Goal: Information Seeking & Learning: Learn about a topic

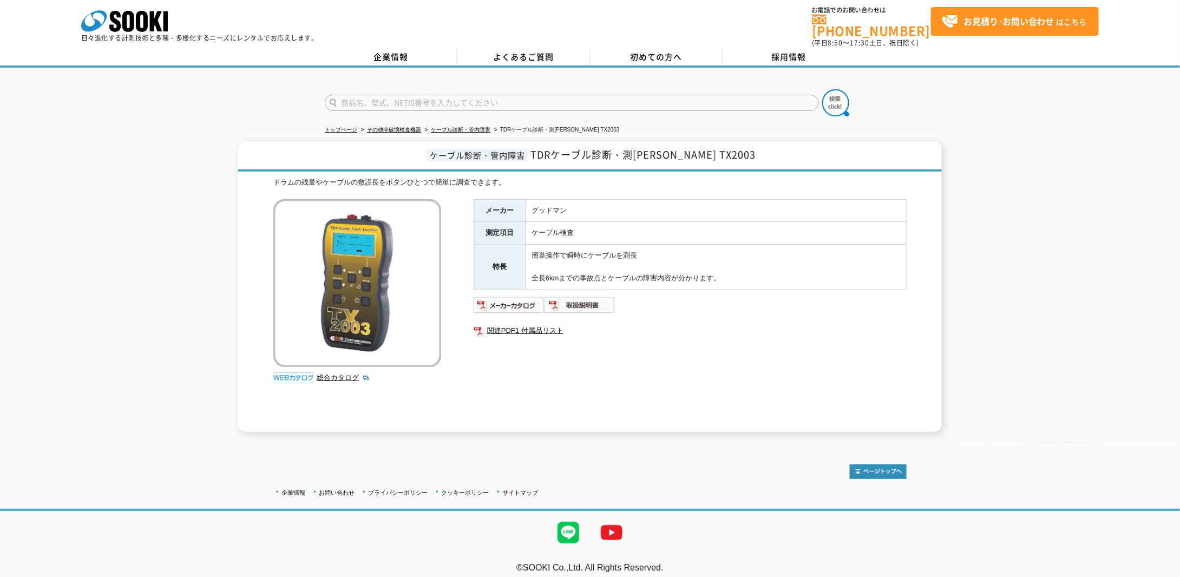
scroll to position [4, 0]
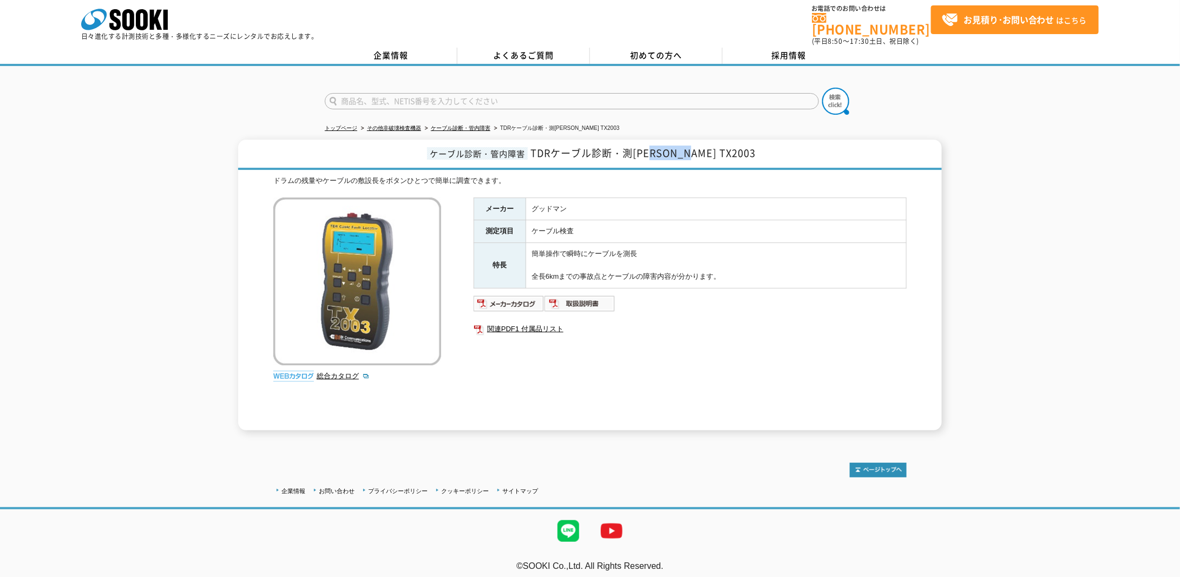
drag, startPoint x: 691, startPoint y: 144, endPoint x: 744, endPoint y: 143, distance: 53.0
click at [744, 143] on h1 "ケーブル診断・管内障害 TDRケーブル診断・測[PERSON_NAME] TX2003" at bounding box center [590, 155] width 704 height 30
copy span "TX2003"
drag, startPoint x: 656, startPoint y: 148, endPoint x: 740, endPoint y: 148, distance: 83.9
click at [740, 148] on h1 "ケーブル診断・管内障害 TDRケーブル診断・測[PERSON_NAME] TX2003" at bounding box center [590, 155] width 704 height 30
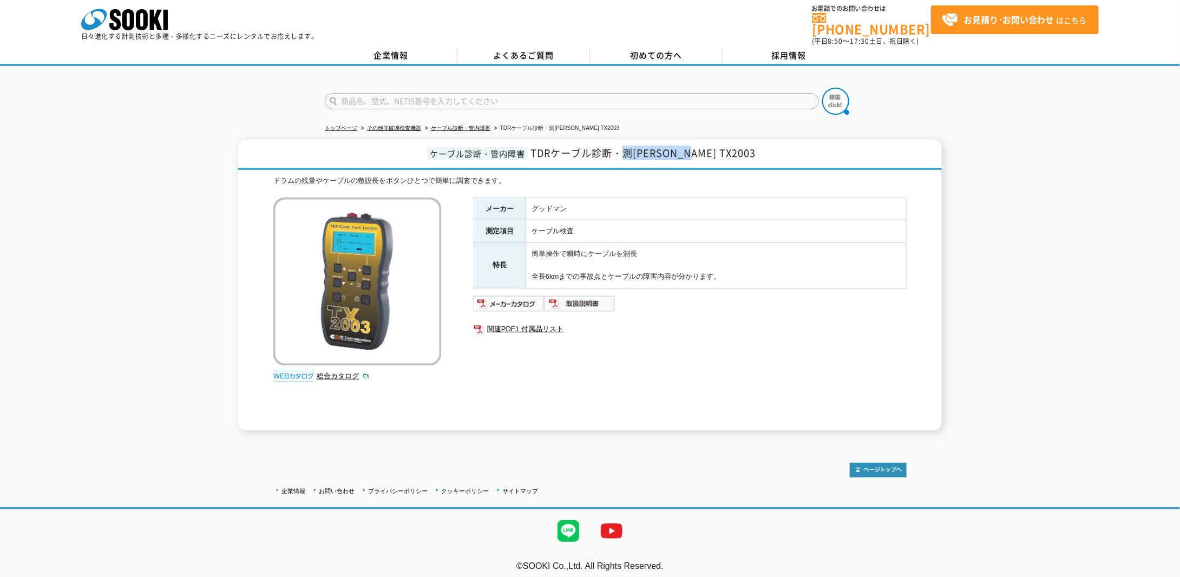
copy span "測[PERSON_NAME] [GEOGRAPHIC_DATA]2003"
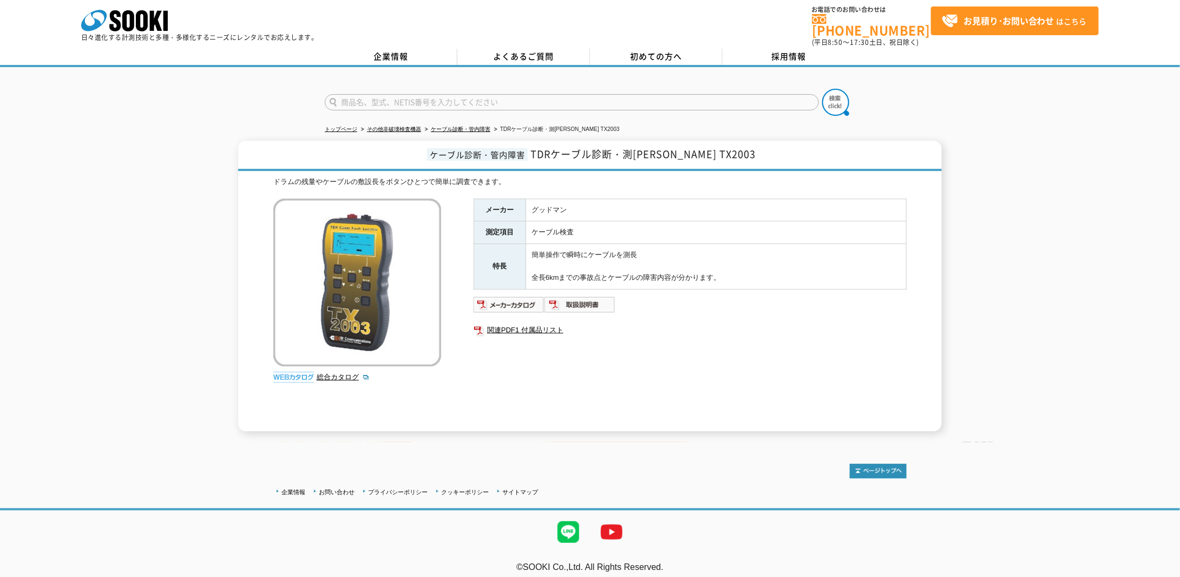
scroll to position [4, 0]
